Goal: Check status: Check status

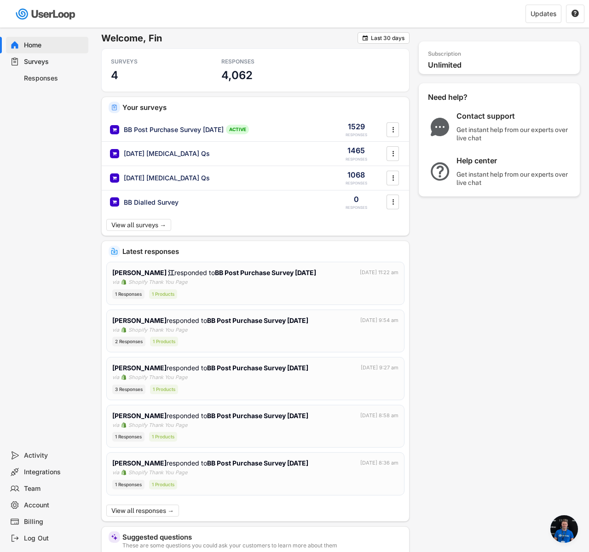
scroll to position [688, 0]
click at [453, 340] on div "Welcome, Fin  Last 30 days SURVEYS 4 RESPONSES 4,062 Your surveys BB Post Purc…" at bounding box center [340, 406] width 479 height 748
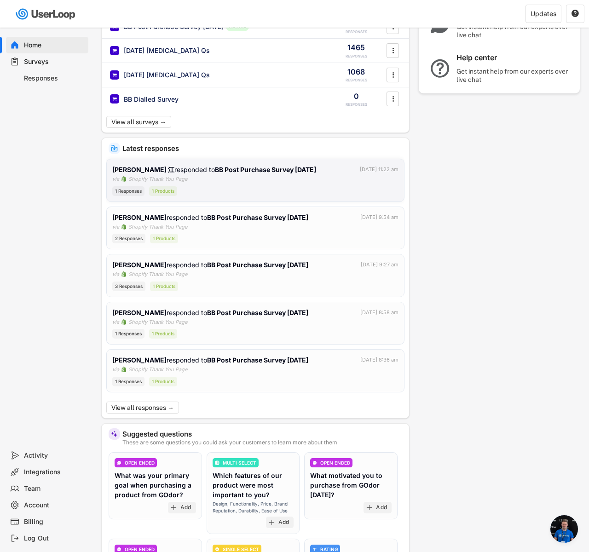
scroll to position [0, 0]
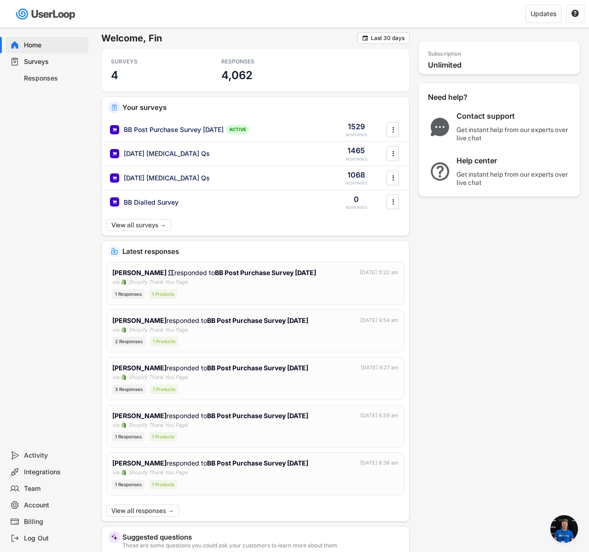
click at [35, 60] on div "Surveys" at bounding box center [54, 62] width 61 height 9
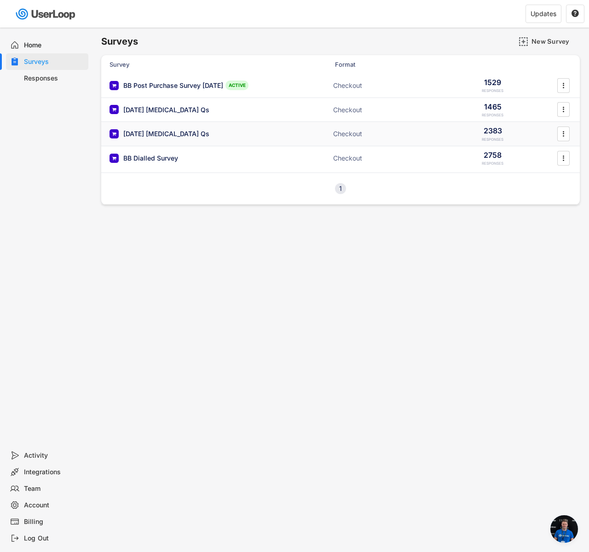
click at [258, 135] on div "[DATE] [MEDICAL_DATA] Qs" at bounding box center [202, 133] width 184 height 9
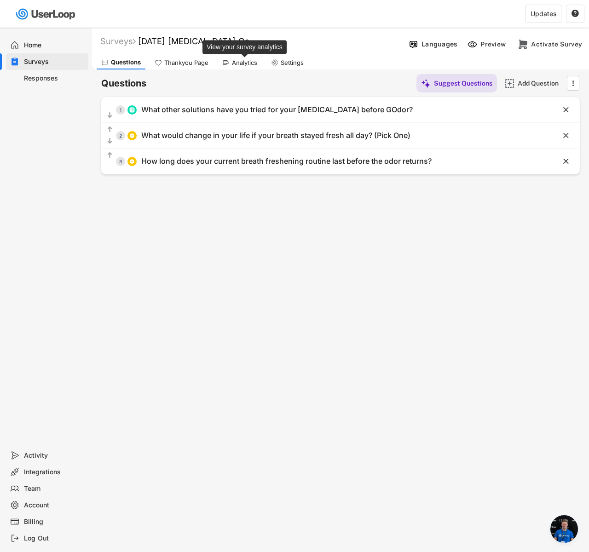
click at [243, 65] on div "Analytics" at bounding box center [244, 63] width 25 height 8
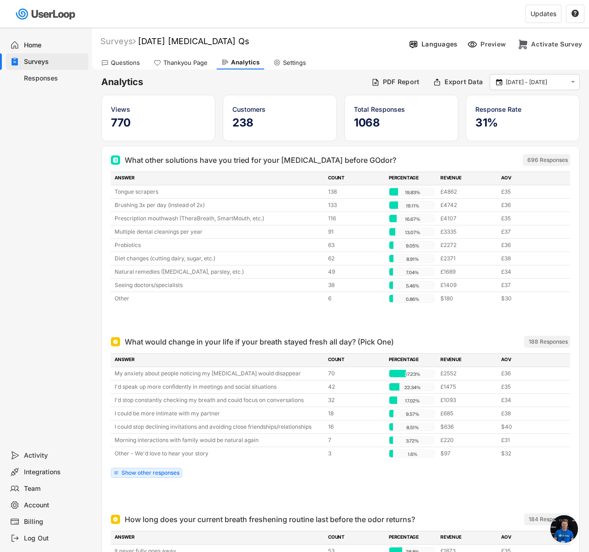
click at [43, 58] on div "Surveys" at bounding box center [54, 62] width 61 height 9
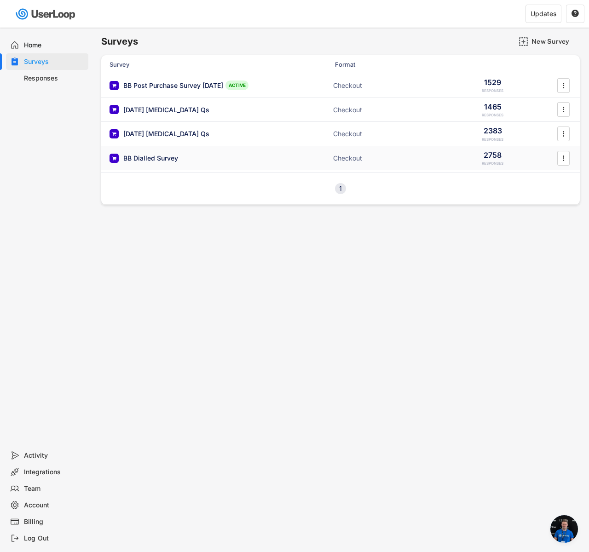
click at [197, 151] on div "BB Dialled Survey Checkout 2758 RESPONSES " at bounding box center [340, 158] width 479 height 24
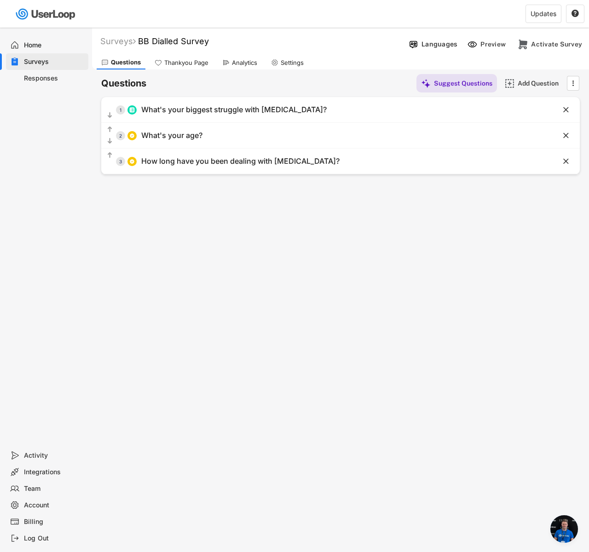
click at [248, 67] on div "Analytics" at bounding box center [240, 63] width 44 height 14
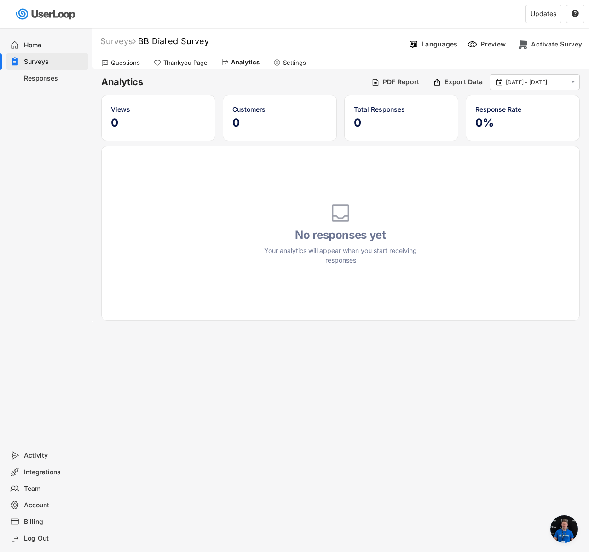
click at [528, 86] on input "[DATE] - [DATE]" at bounding box center [536, 82] width 61 height 9
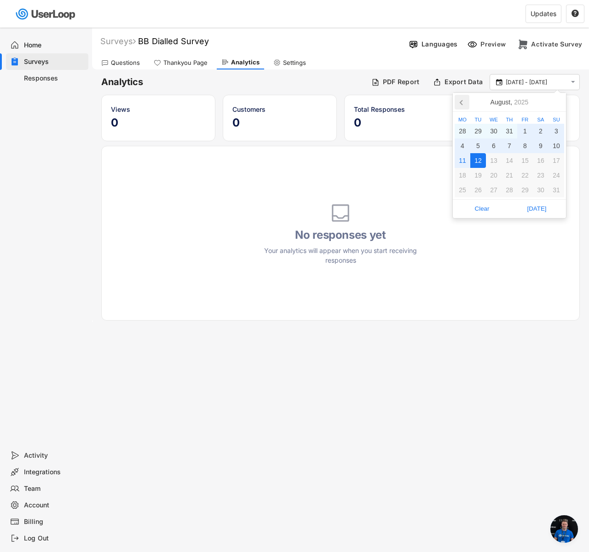
click at [468, 99] on icon at bounding box center [462, 102] width 15 height 15
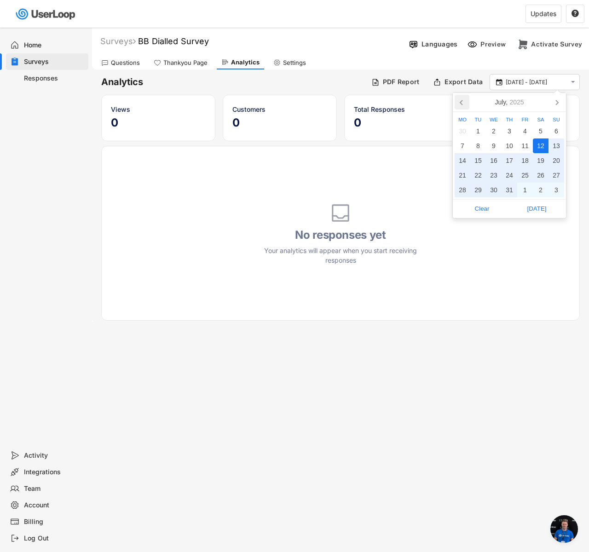
click at [463, 100] on icon at bounding box center [462, 102] width 15 height 15
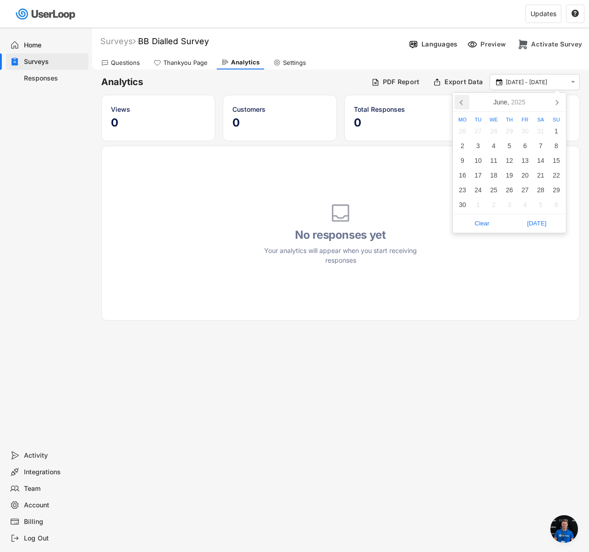
click at [463, 100] on icon at bounding box center [462, 102] width 15 height 15
click at [513, 131] on div "1" at bounding box center [510, 131] width 16 height 15
click at [555, 99] on icon at bounding box center [556, 102] width 15 height 15
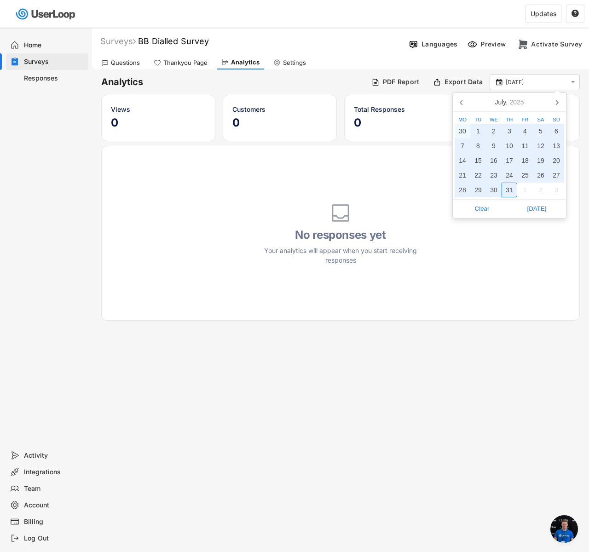
click at [515, 184] on div "31" at bounding box center [510, 190] width 16 height 15
type input "[DATE] - [DATE]"
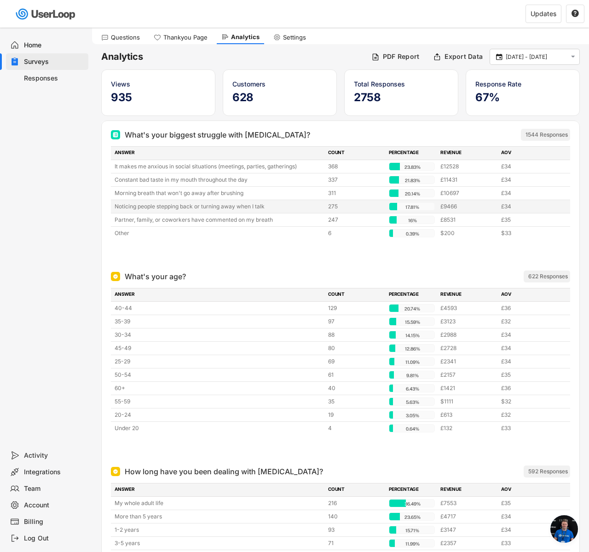
scroll to position [82, 0]
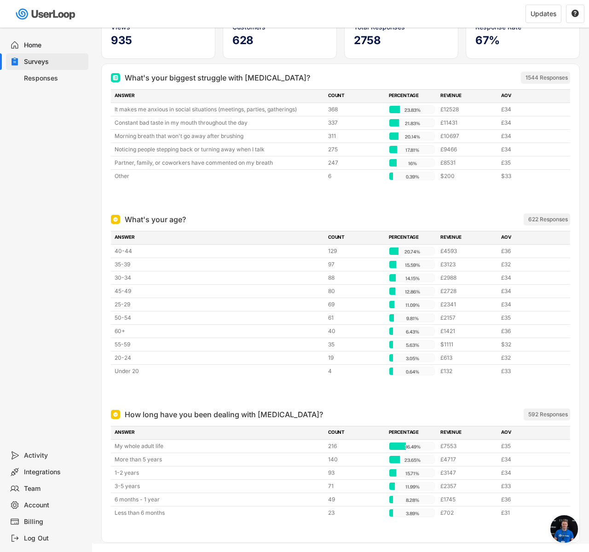
click at [538, 219] on div "622 Responses" at bounding box center [548, 219] width 40 height 7
